Goal: Task Accomplishment & Management: Manage account settings

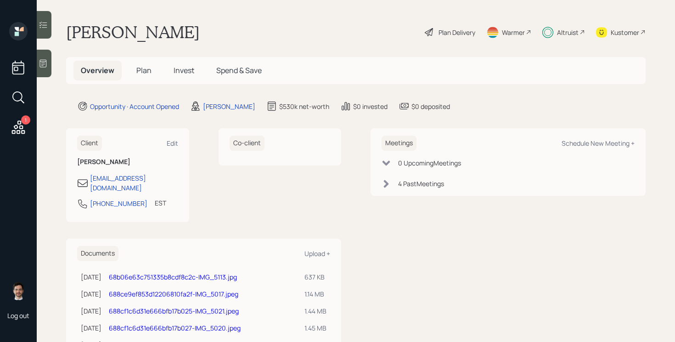
click at [176, 70] on span "Invest" at bounding box center [184, 70] width 21 height 10
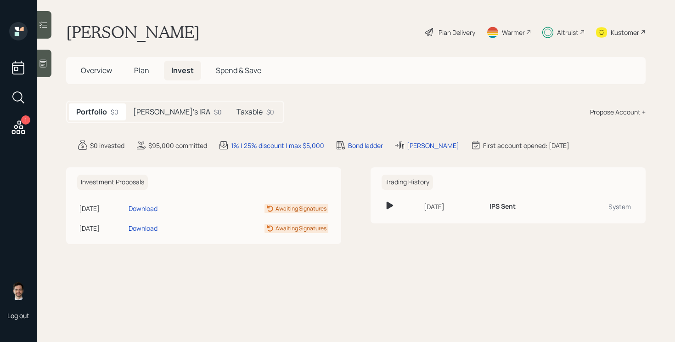
click at [163, 115] on h5 "[PERSON_NAME]'s IRA" at bounding box center [171, 111] width 77 height 9
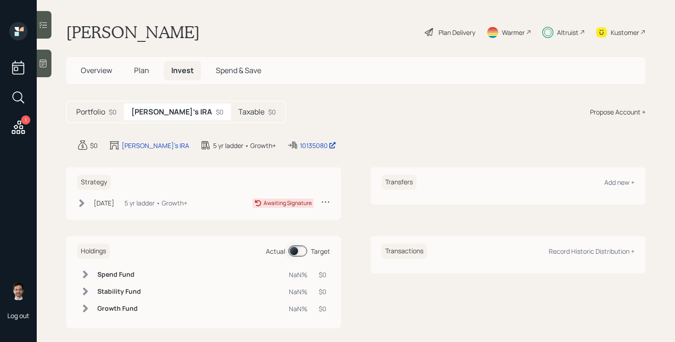
click at [238, 112] on h5 "Taxable" at bounding box center [251, 111] width 26 height 9
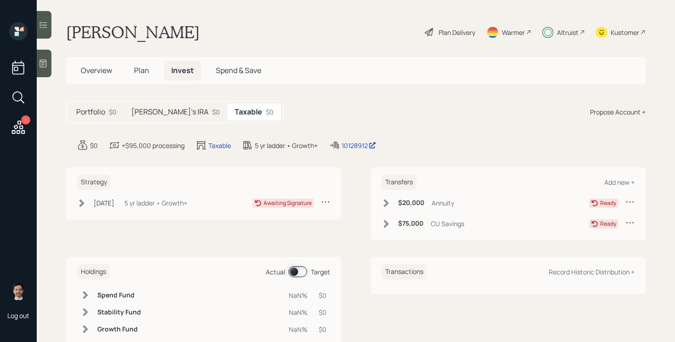
click at [630, 201] on icon at bounding box center [630, 201] width 9 height 9
click at [589, 230] on div "Cancel Transfer" at bounding box center [602, 228] width 66 height 9
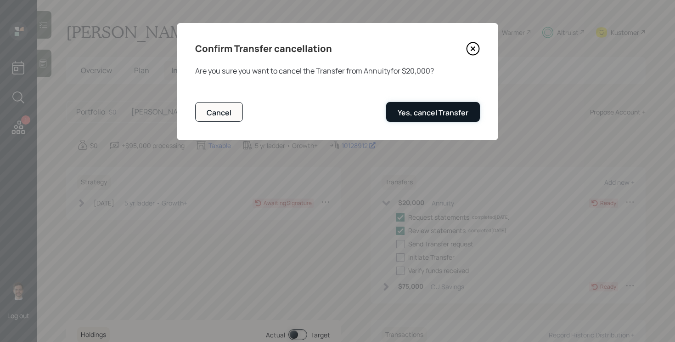
click at [474, 107] on button "Yes, cancel Transfer" at bounding box center [433, 112] width 94 height 20
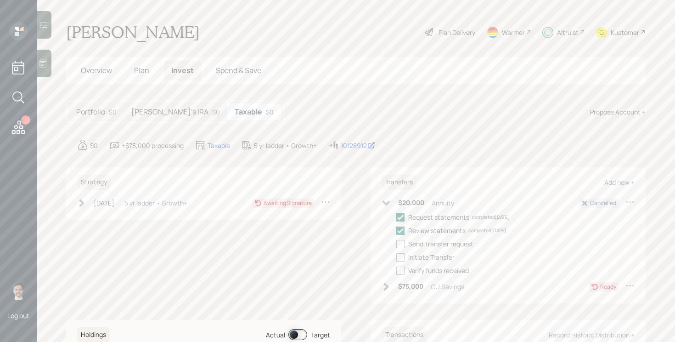
click at [160, 118] on div "[PERSON_NAME]'s IRA $0" at bounding box center [175, 111] width 103 height 17
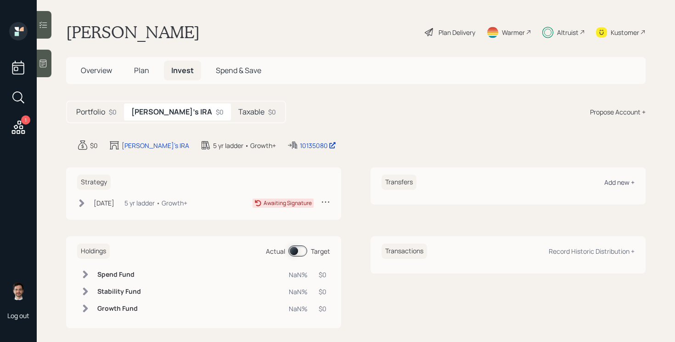
click at [620, 181] on div "Add new +" at bounding box center [619, 182] width 30 height 9
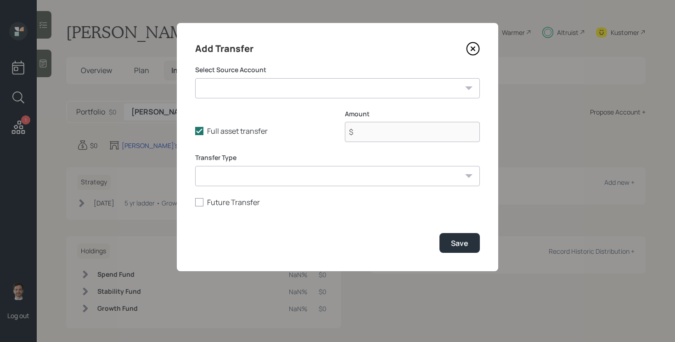
click at [371, 92] on select "CU Savings ($90,000 | Taxable Investment) Annuity ($20,000 | Taxable Investment)" at bounding box center [337, 88] width 285 height 20
select select "30eddb06-780a-472f-8a15-5155a3c86665"
click at [195, 78] on select "CU Savings ($90,000 | Taxable Investment) Annuity ($20,000 | Taxable Investment)" at bounding box center [337, 88] width 285 height 20
type input "$ 20,000"
click at [465, 244] on div "Save" at bounding box center [459, 243] width 17 height 10
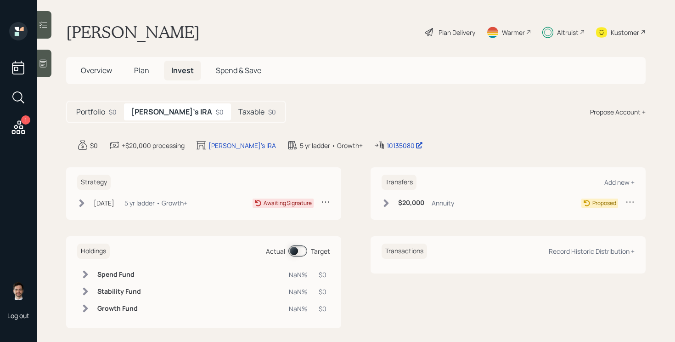
click at [385, 201] on icon at bounding box center [386, 203] width 5 height 8
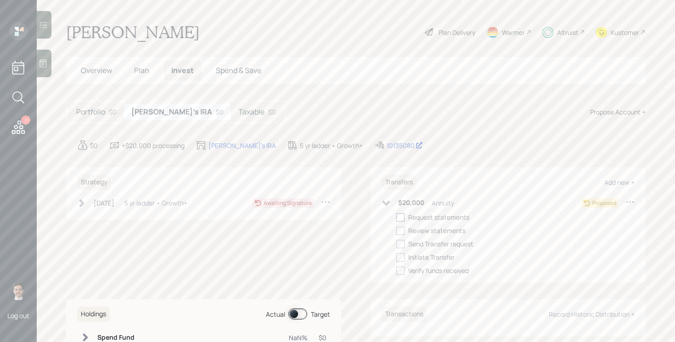
click at [400, 216] on div at bounding box center [400, 217] width 8 height 8
click at [396, 217] on input "checkbox" at bounding box center [396, 217] width 0 height 0
checkbox input "true"
click at [400, 229] on div at bounding box center [400, 230] width 8 height 8
click at [396, 230] on input "checkbox" at bounding box center [396, 230] width 0 height 0
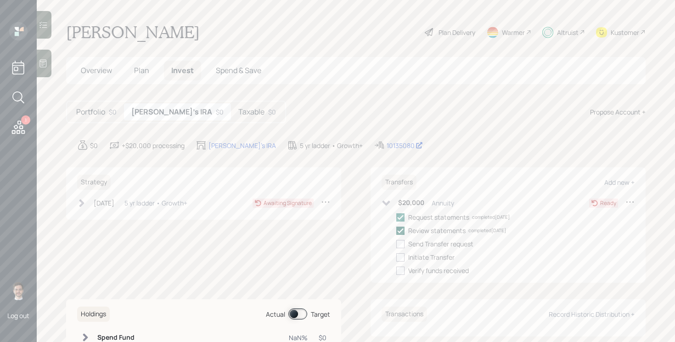
click at [400, 229] on icon at bounding box center [400, 230] width 8 height 8
click at [396, 230] on input "checkbox" at bounding box center [396, 230] width 0 height 0
checkbox input "true"
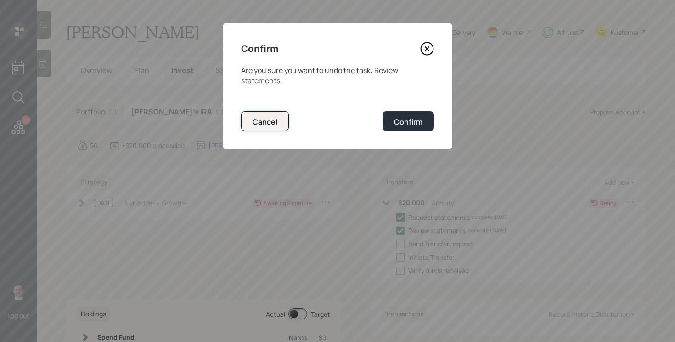
click at [268, 116] on button "Cancel" at bounding box center [265, 121] width 48 height 20
